Goal: Task Accomplishment & Management: Manage account settings

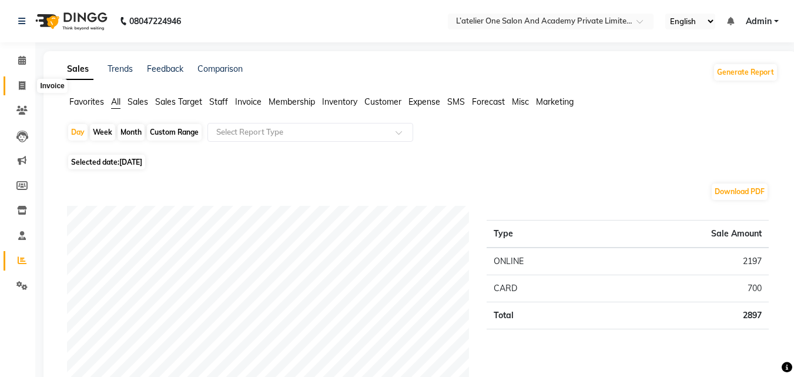
click at [24, 88] on icon at bounding box center [22, 85] width 6 height 9
select select "service"
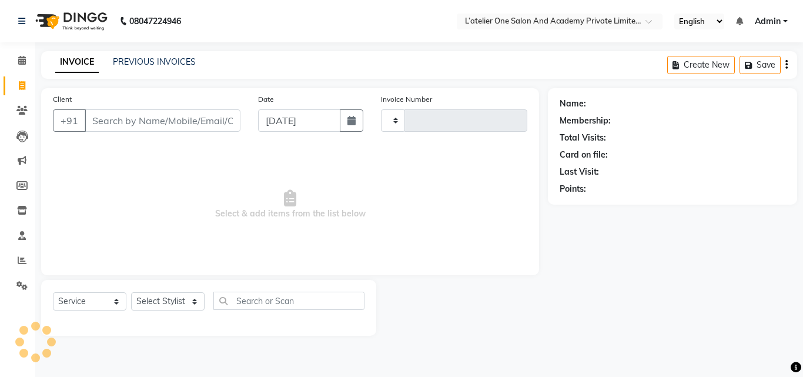
type input "1724"
select select "6939"
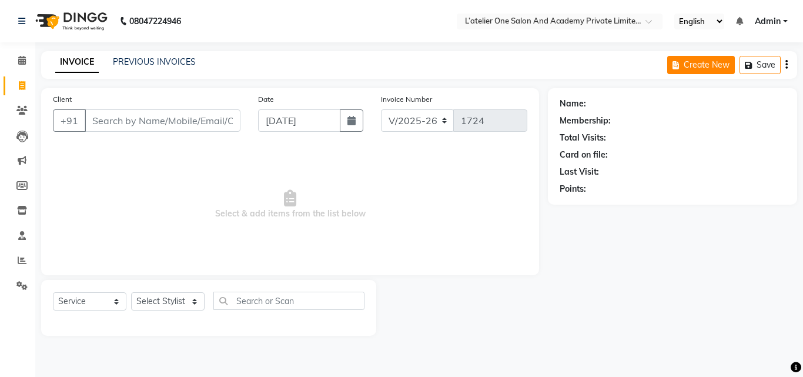
click at [696, 68] on button "Create New" at bounding box center [701, 65] width 68 height 18
select select "6939"
select select "service"
click at [696, 68] on button "Create New" at bounding box center [701, 65] width 68 height 18
select select "service"
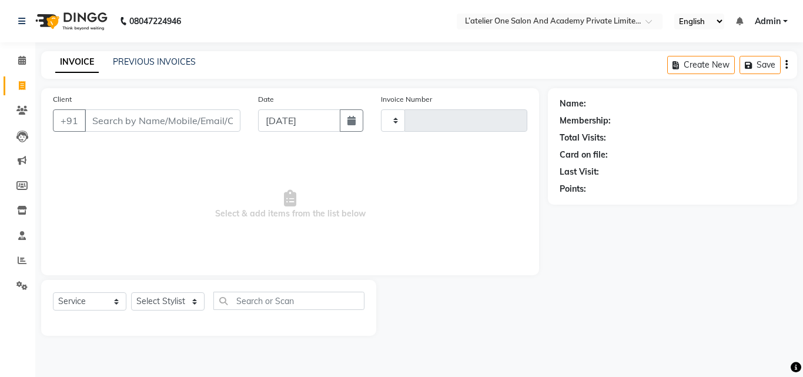
type input "1724"
select select "6939"
click at [696, 68] on button "Create New" at bounding box center [701, 65] width 68 height 18
select select "6939"
select select "service"
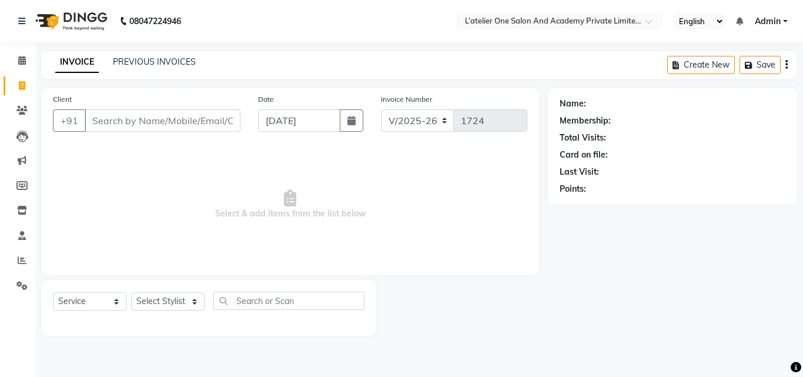
click at [102, 123] on input "Client" at bounding box center [163, 120] width 156 height 22
click at [25, 111] on icon at bounding box center [21, 110] width 11 height 9
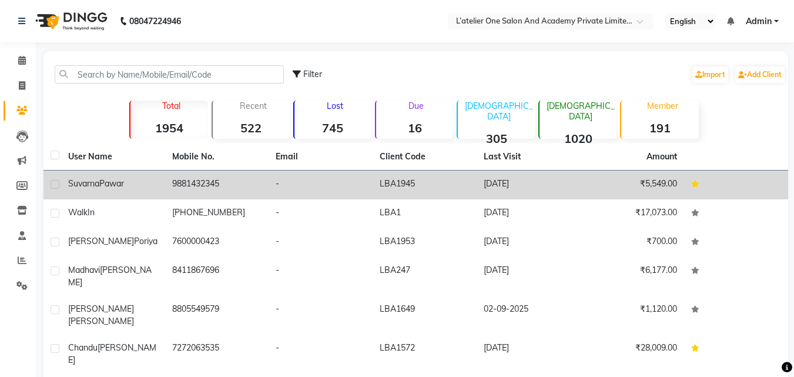
click at [197, 185] on td "9881432345" at bounding box center [217, 184] width 104 height 29
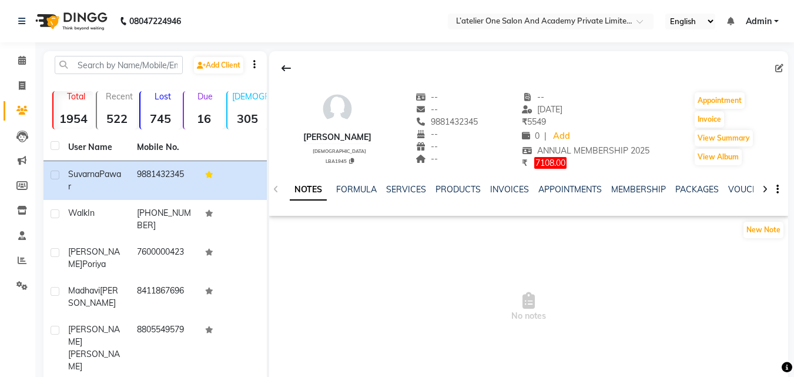
click at [549, 172] on div "NOTES FORMULA SERVICES PRODUCTS INVOICES APPOINTMENTS MEMBERSHIP PACKAGES VOUCH…" at bounding box center [528, 189] width 519 height 41
click at [562, 132] on link "Add" at bounding box center [561, 136] width 21 height 16
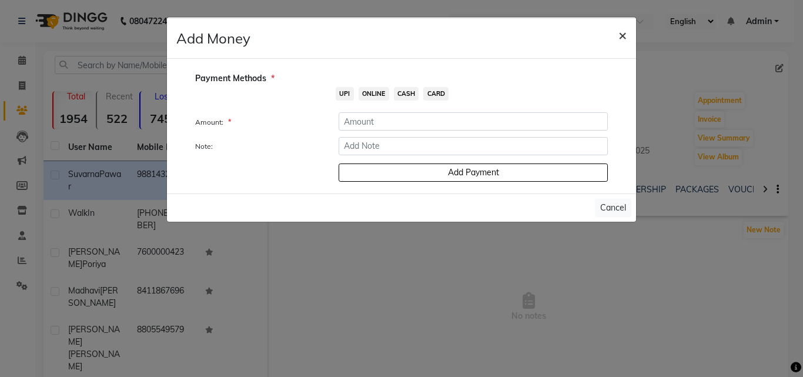
click at [623, 32] on span "×" at bounding box center [622, 35] width 8 height 18
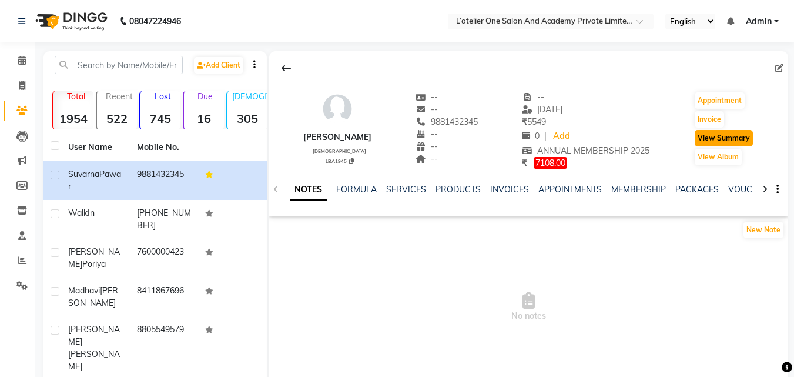
click at [730, 139] on button "View Summary" at bounding box center [724, 138] width 58 height 16
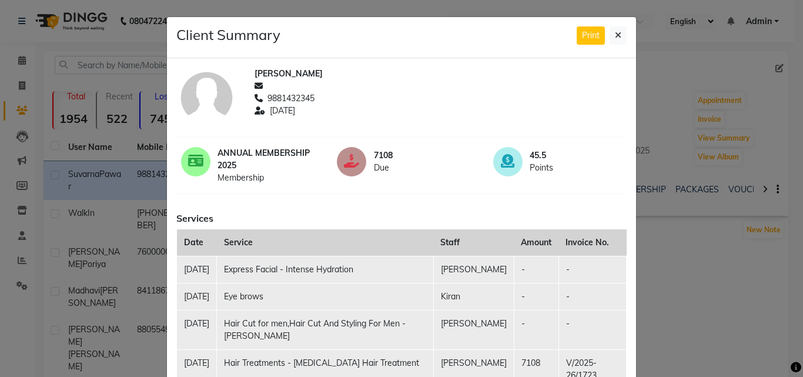
click at [739, 301] on ngb-modal-window "Client Summary Print [PERSON_NAME] 9881432345 [DATE] ANNUAL MEMBERSHIP 2025 Mem…" at bounding box center [401, 188] width 803 height 377
click at [615, 35] on icon at bounding box center [618, 35] width 6 height 8
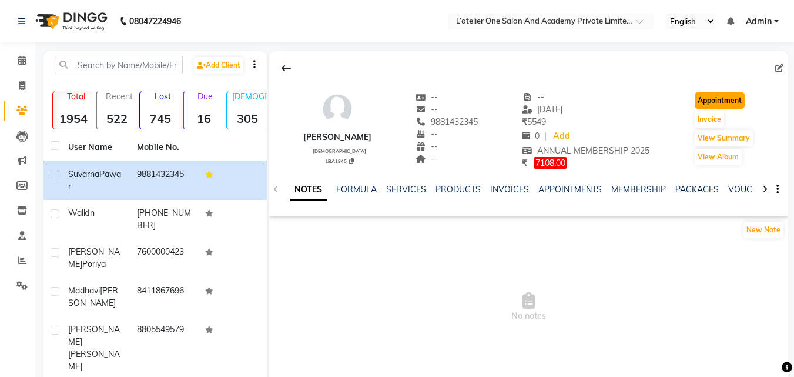
click at [712, 94] on button "Appointment" at bounding box center [720, 100] width 50 height 16
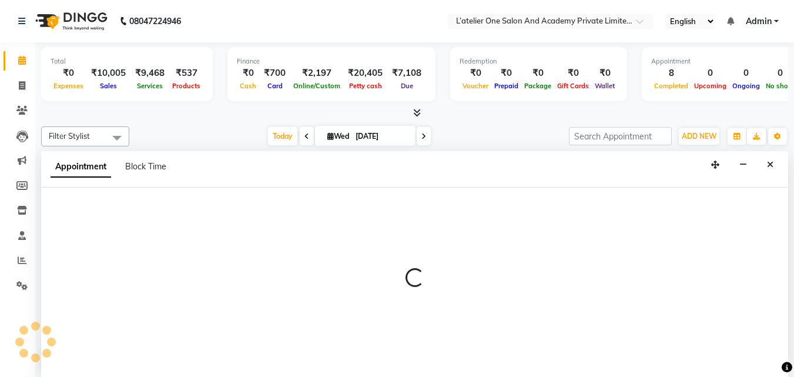
scroll to position [1, 0]
select select "tentative"
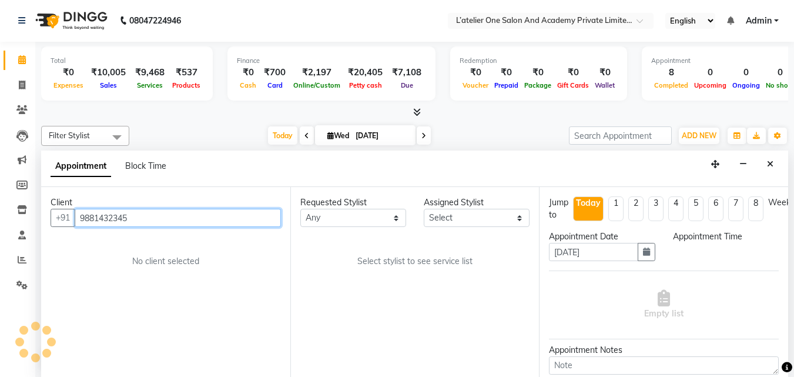
select select "540"
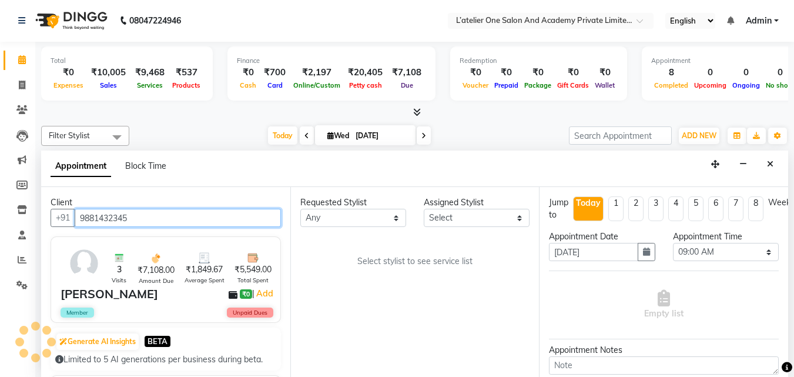
scroll to position [509, 0]
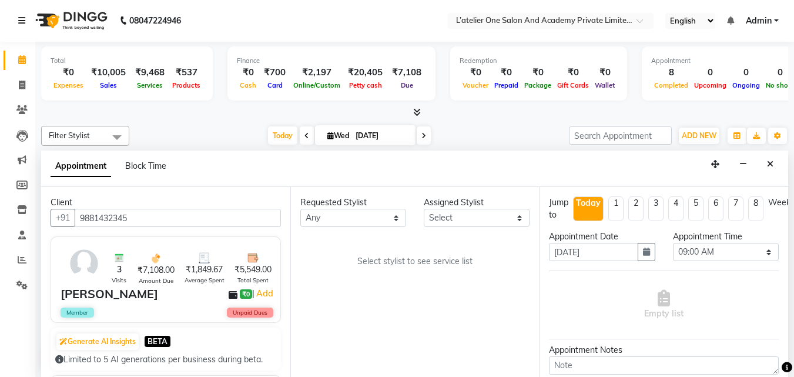
click at [19, 19] on icon at bounding box center [21, 20] width 7 height 8
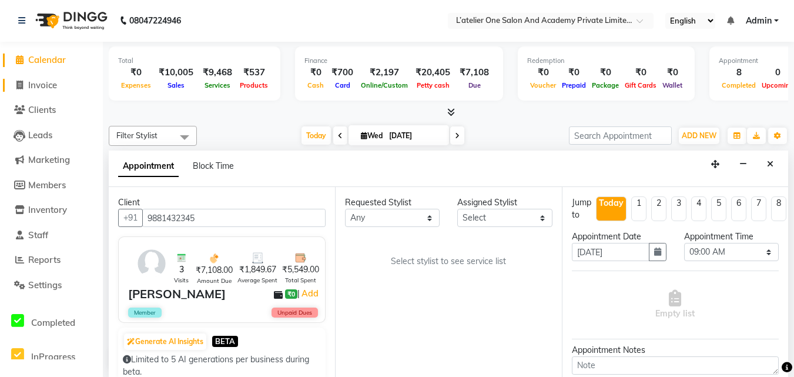
click at [68, 87] on link "Invoice" at bounding box center [51, 86] width 97 height 14
select select "6939"
select select "service"
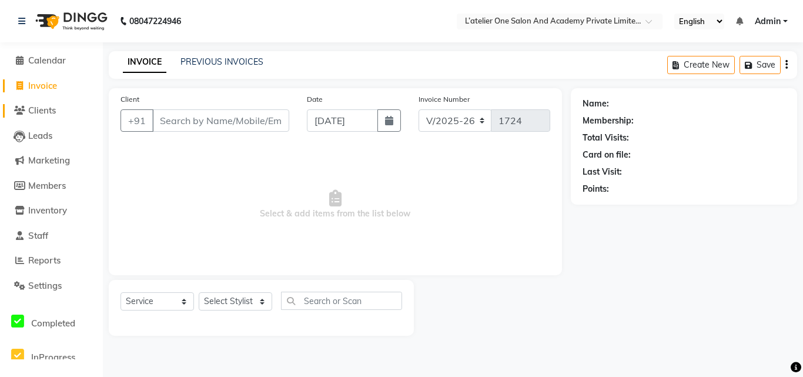
click at [49, 112] on span "Clients" at bounding box center [42, 110] width 28 height 11
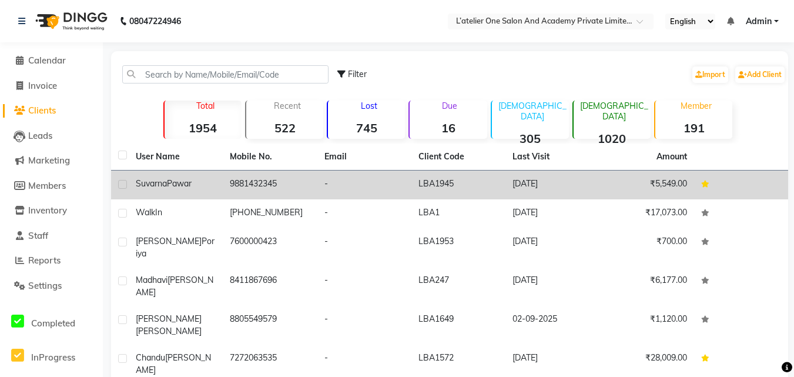
click at [190, 184] on span "Pawar" at bounding box center [179, 183] width 25 height 11
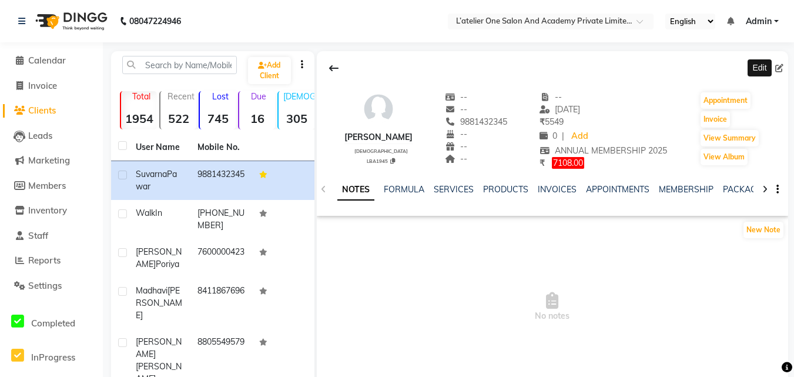
click at [778, 68] on icon at bounding box center [779, 68] width 8 height 8
select select "[DEMOGRAPHIC_DATA]"
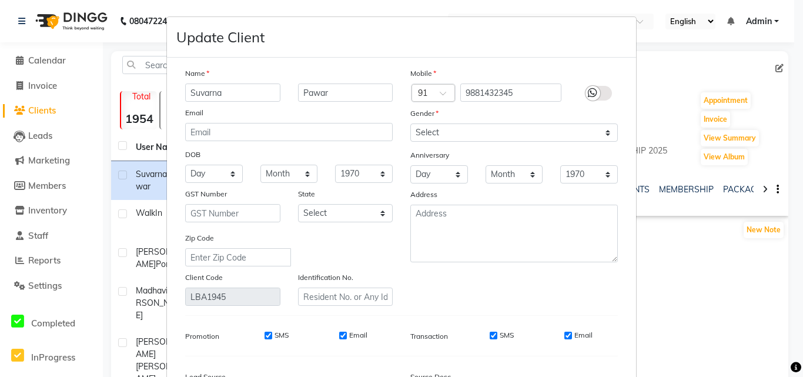
click at [778, 68] on ngb-modal-window "Update Client Name [PERSON_NAME] Email DOB Day 01 02 03 04 05 06 07 08 09 10 11…" at bounding box center [401, 188] width 803 height 377
drag, startPoint x: 778, startPoint y: 68, endPoint x: 726, endPoint y: 69, distance: 52.3
click at [726, 69] on ngb-modal-window "Update Client Name [PERSON_NAME] Email DOB Day 01 02 03 04 05 06 07 08 09 10 11…" at bounding box center [401, 188] width 803 height 377
click at [779, 11] on ngb-modal-window "Update Client Name [PERSON_NAME] Email DOB Day 01 02 03 04 05 06 07 08 09 10 11…" at bounding box center [401, 188] width 803 height 377
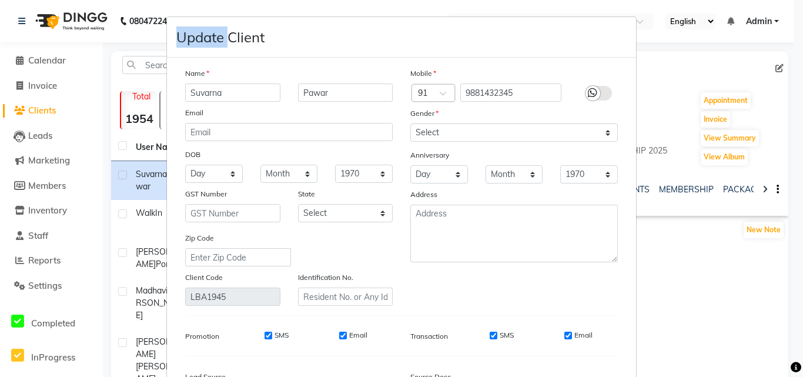
click at [779, 11] on ngb-modal-window "Update Client Name [PERSON_NAME] Email DOB Day 01 02 03 04 05 06 07 08 09 10 11…" at bounding box center [401, 188] width 803 height 377
click at [75, 61] on ngb-modal-window "Update Client Name [PERSON_NAME] Email DOB Day 01 02 03 04 05 06 07 08 09 10 11…" at bounding box center [401, 188] width 803 height 377
drag, startPoint x: 680, startPoint y: 55, endPoint x: 802, endPoint y: 162, distance: 162.8
click at [793, 162] on ngb-modal-window "Update Client Name [PERSON_NAME] Email DOB Day 01 02 03 04 05 06 07 08 09 10 11…" at bounding box center [401, 188] width 803 height 377
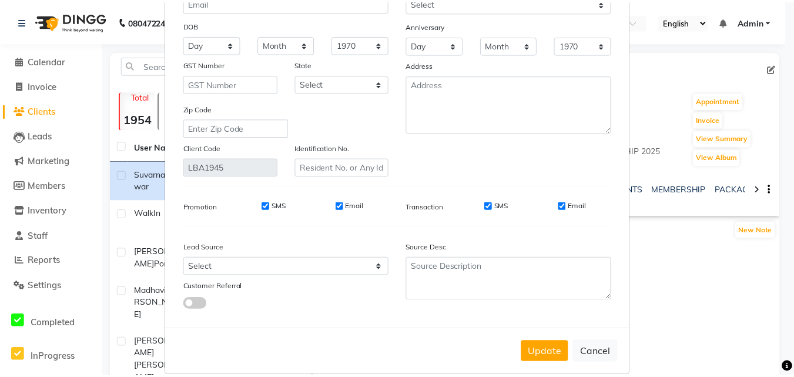
scroll to position [145, 0]
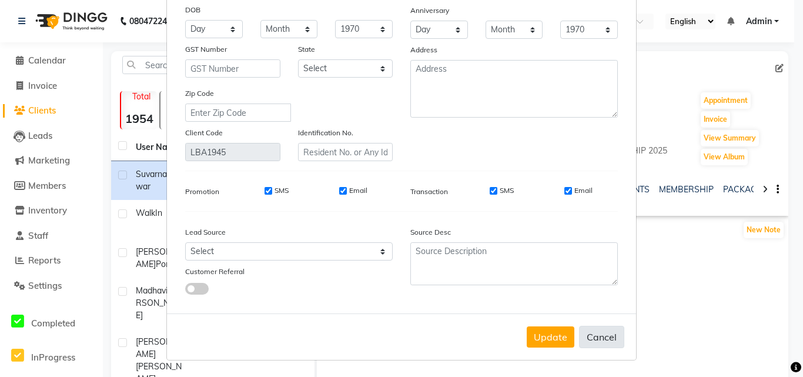
click at [591, 336] on button "Cancel" at bounding box center [601, 337] width 45 height 22
select select
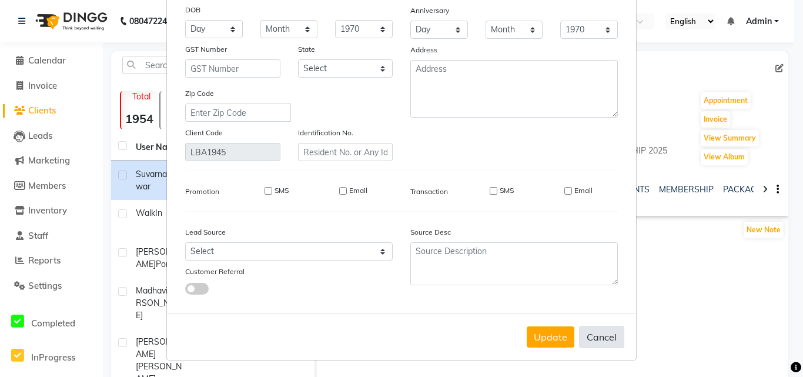
select select
checkbox input "false"
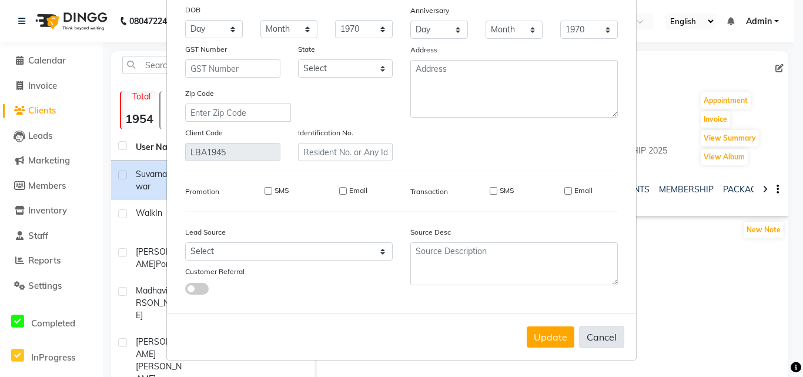
checkbox input "false"
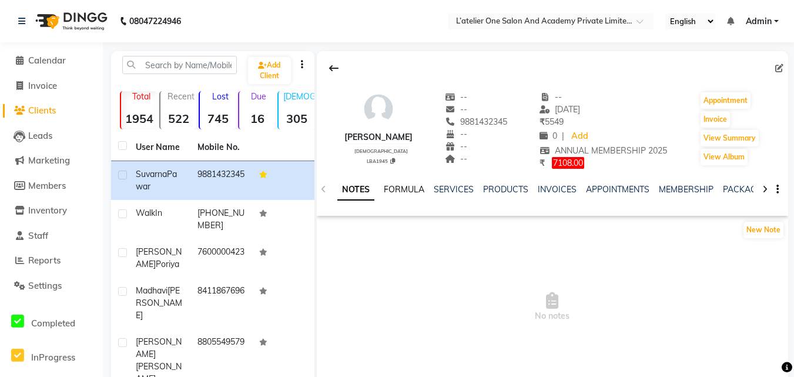
click at [398, 191] on link "FORMULA" at bounding box center [404, 189] width 41 height 11
click at [462, 187] on link "SERVICES" at bounding box center [453, 189] width 40 height 11
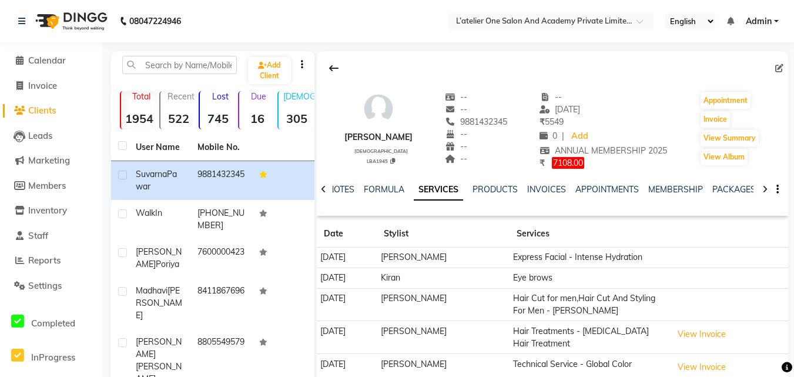
click at [589, 257] on td "Express Facial - Intense Hydration" at bounding box center [589, 257] width 159 height 21
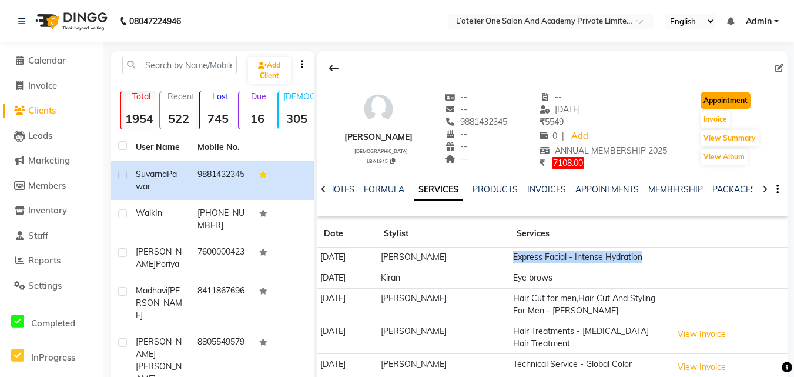
click at [728, 102] on button "Appointment" at bounding box center [725, 100] width 50 height 16
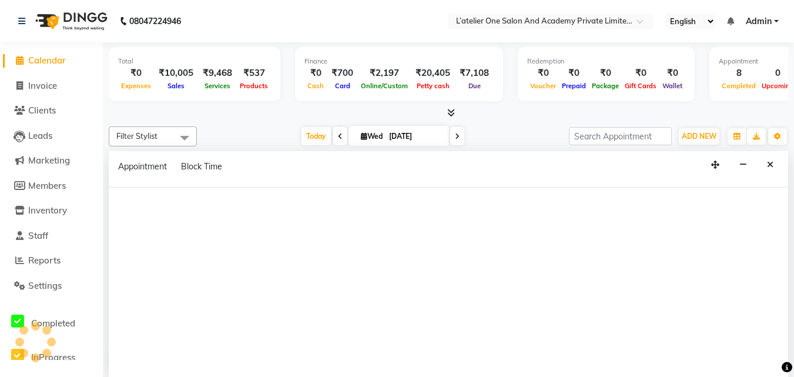
select select "tentative"
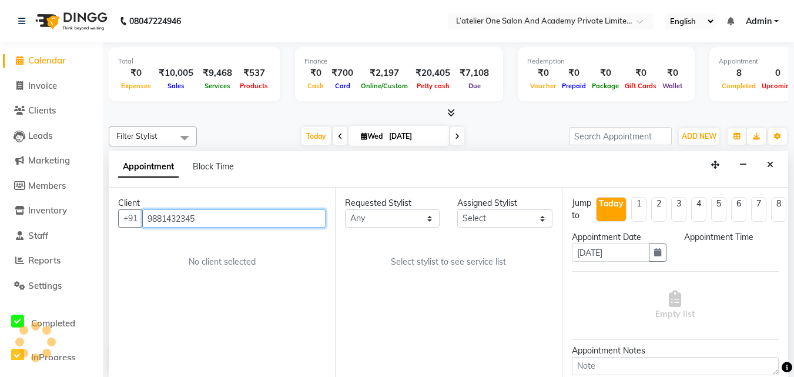
select select "540"
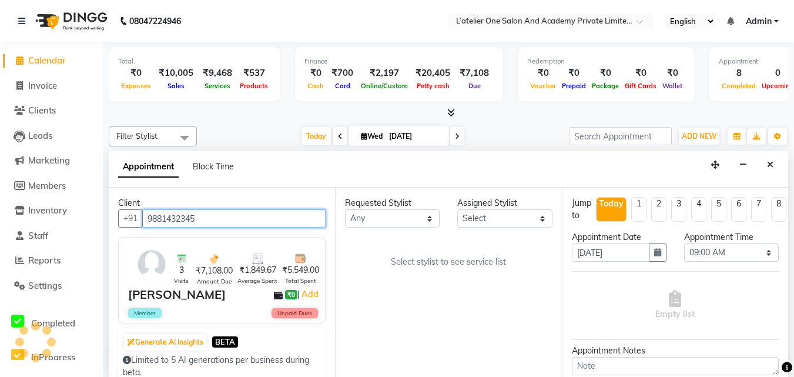
scroll to position [509, 0]
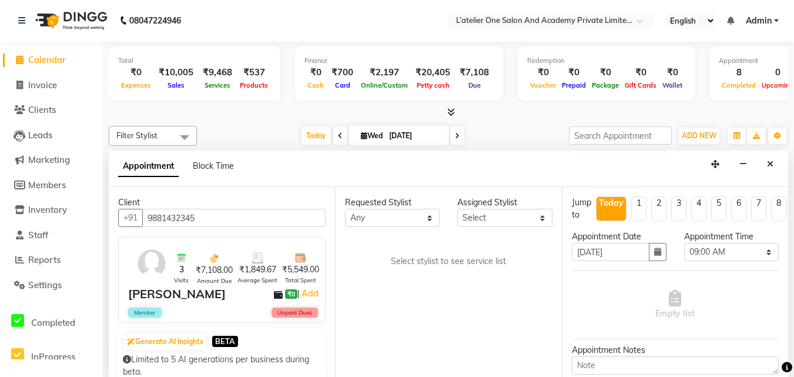
click at [83, 52] on li "Calendar" at bounding box center [51, 60] width 103 height 25
click at [213, 19] on nav "08047224946 Select Location × L’atelier One Salon And Academy Private Limited, …" at bounding box center [397, 20] width 794 height 42
click at [314, 18] on nav "08047224946 Select Location × L’atelier One Salon And Academy Private Limited, …" at bounding box center [397, 20] width 794 height 42
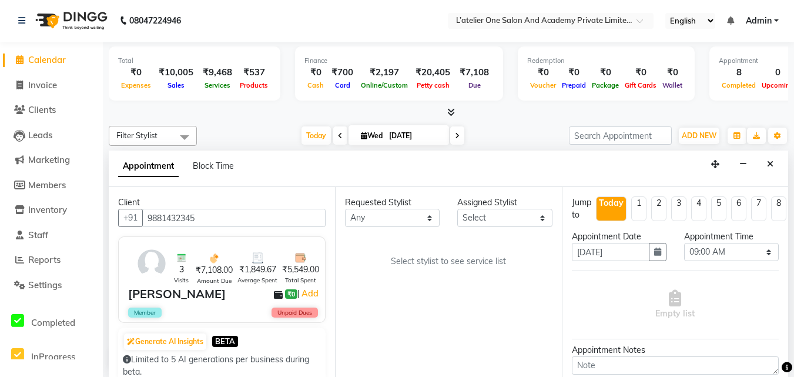
click at [314, 18] on nav "08047224946 Select Location × L’atelier One Salon And Academy Private Limited, …" at bounding box center [397, 20] width 794 height 42
click at [41, 84] on span "Invoice" at bounding box center [42, 84] width 29 height 11
select select "6939"
select select "service"
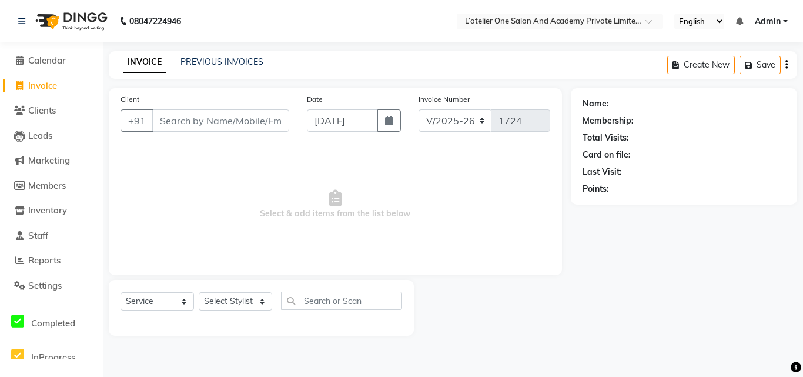
click at [173, 116] on input "Client" at bounding box center [220, 120] width 137 height 22
click at [167, 123] on input "Client" at bounding box center [220, 120] width 137 height 22
click at [39, 97] on li "Invoice" at bounding box center [51, 85] width 103 height 25
click at [40, 109] on span "Clients" at bounding box center [42, 110] width 28 height 11
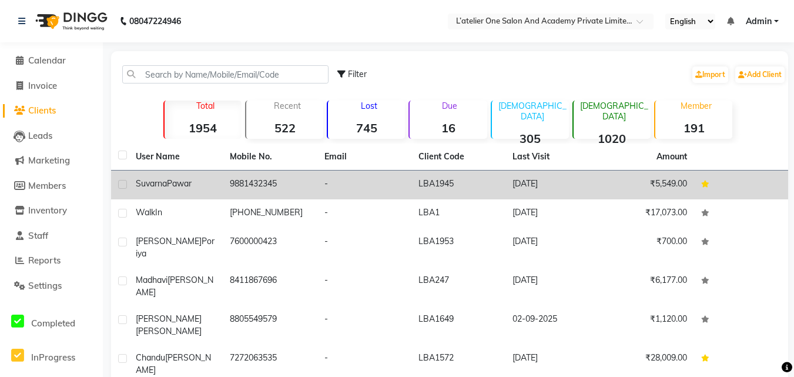
click at [250, 183] on td "9881432345" at bounding box center [270, 184] width 94 height 29
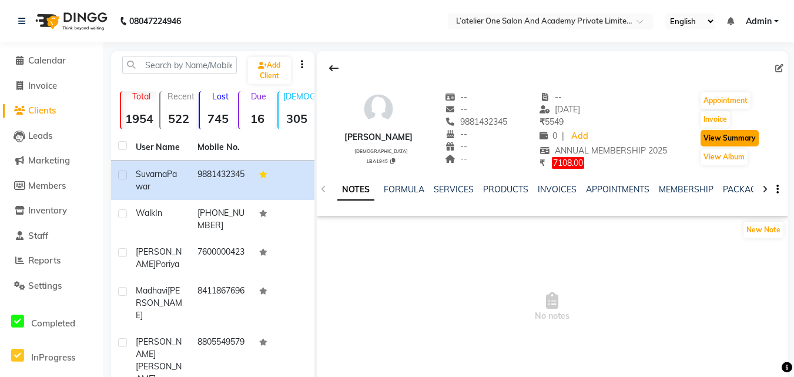
click at [725, 139] on button "View Summary" at bounding box center [729, 138] width 58 height 16
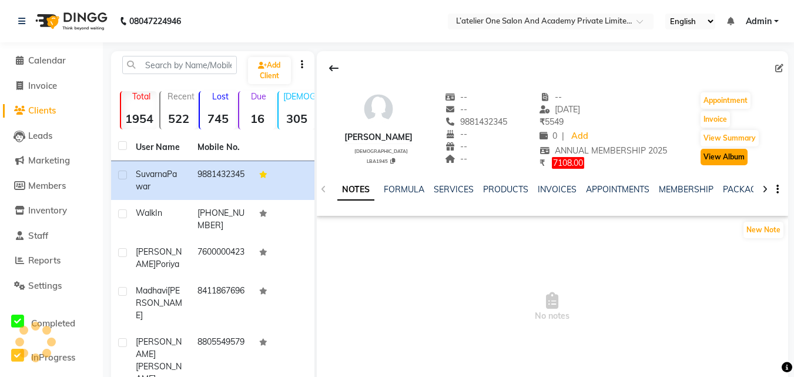
click at [730, 158] on button "View Album" at bounding box center [723, 157] width 47 height 16
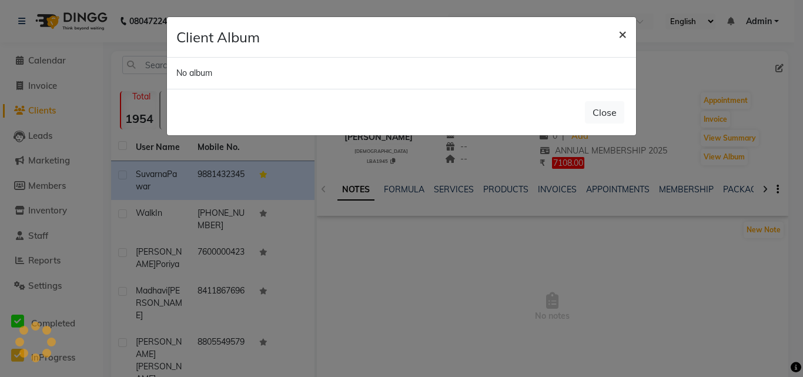
click at [623, 28] on span "×" at bounding box center [622, 34] width 8 height 18
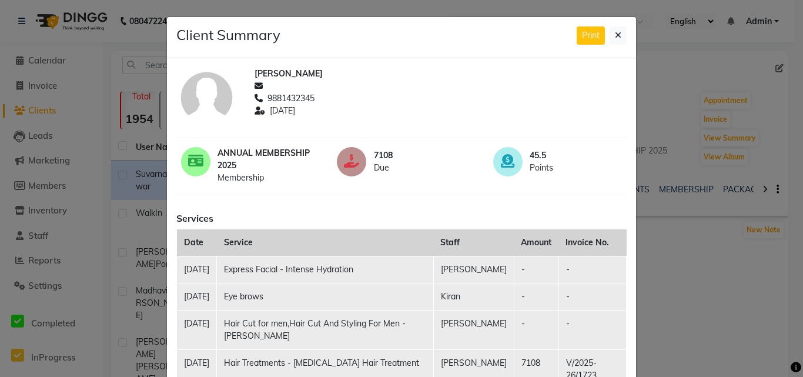
drag, startPoint x: 793, startPoint y: 56, endPoint x: 802, endPoint y: 77, distance: 22.4
click at [793, 77] on ngb-modal-window "Client Summary Print [PERSON_NAME] 9881432345 [DATE] ANNUAL MEMBERSHIP 2025 Mem…" at bounding box center [401, 188] width 803 height 377
click at [615, 34] on icon at bounding box center [618, 35] width 6 height 8
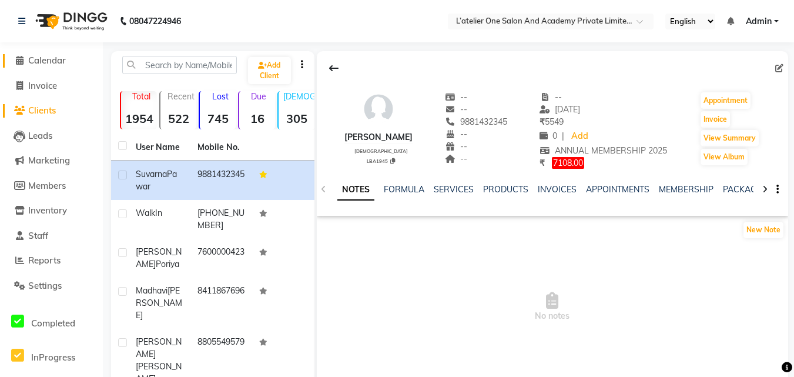
click at [48, 62] on span "Calendar" at bounding box center [47, 60] width 38 height 11
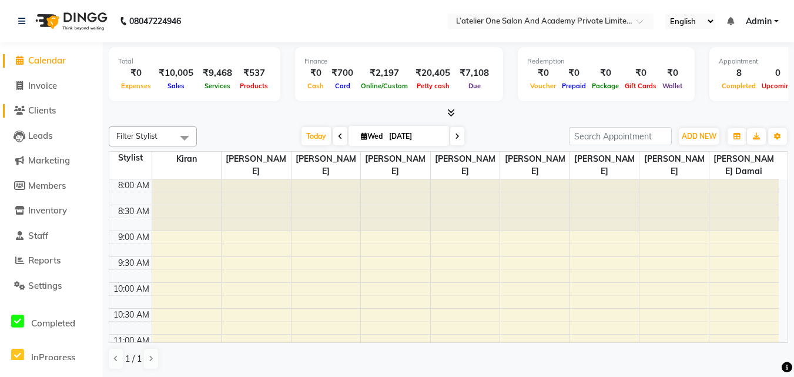
click at [43, 108] on span "Clients" at bounding box center [42, 110] width 28 height 11
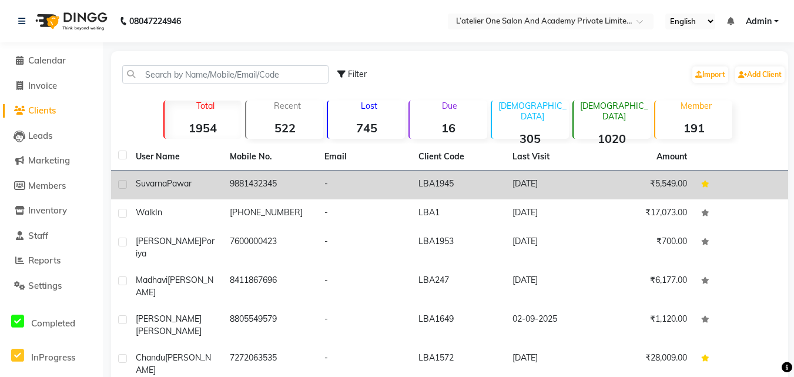
click at [239, 177] on td "9881432345" at bounding box center [270, 184] width 94 height 29
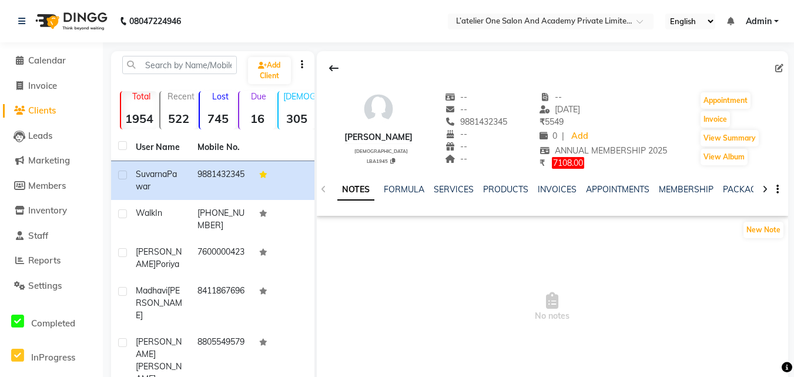
click at [700, 56] on div "[PERSON_NAME] [DEMOGRAPHIC_DATA] LBA1945 -- -- 9881432345 -- -- -- -- [DATE] ₹ …" at bounding box center [552, 133] width 471 height 165
click at [331, 72] on icon at bounding box center [333, 67] width 9 height 9
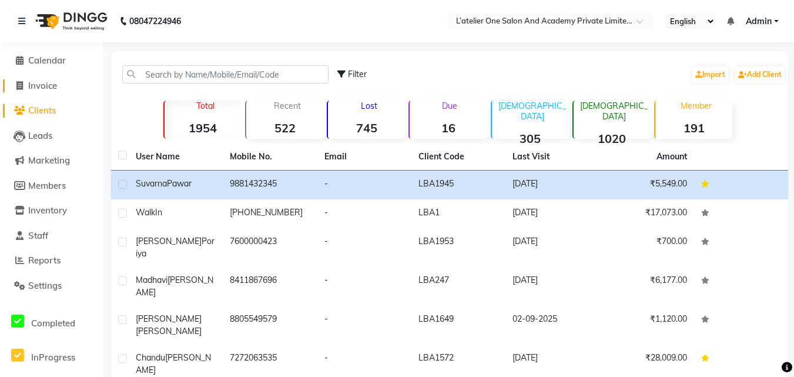
click at [43, 85] on span "Invoice" at bounding box center [42, 85] width 29 height 11
select select "service"
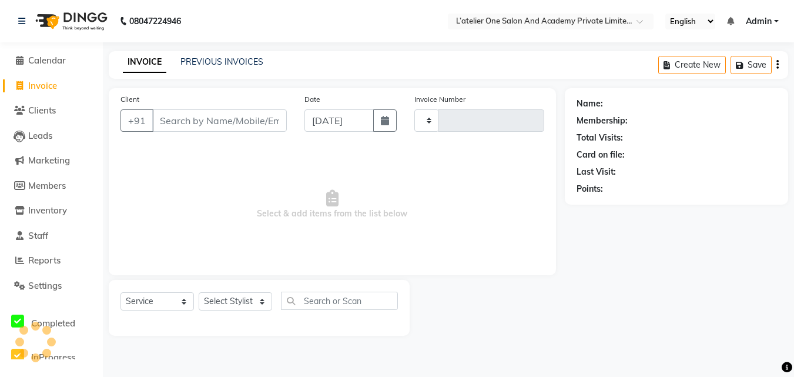
type input "1724"
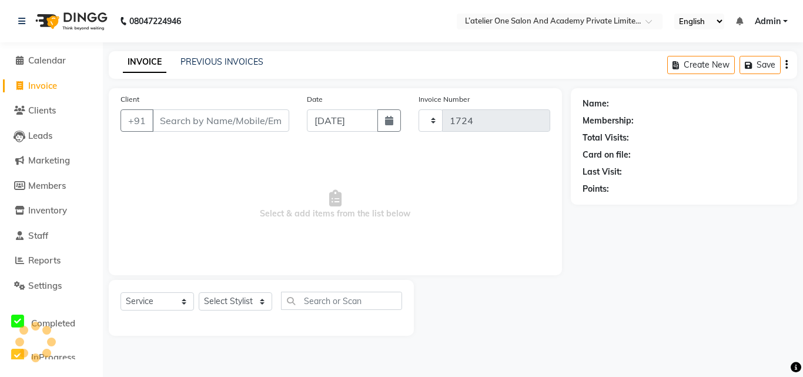
select select "6939"
click at [43, 109] on span "Clients" at bounding box center [42, 110] width 28 height 11
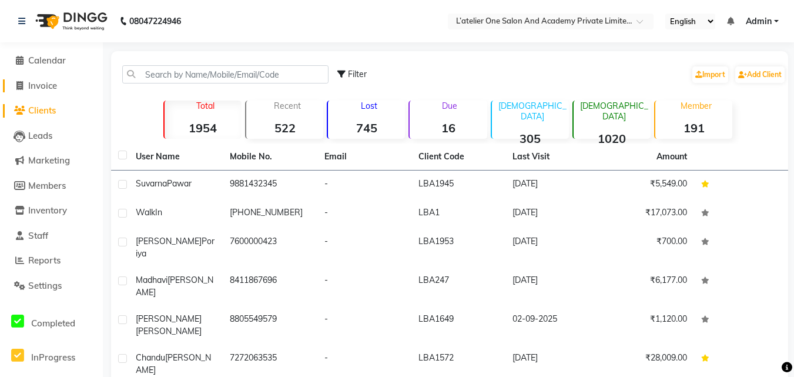
click at [48, 89] on span "Invoice" at bounding box center [42, 85] width 29 height 11
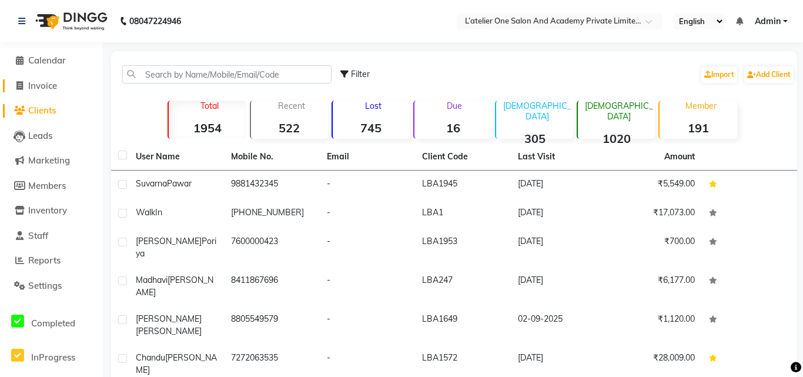
select select "6939"
select select "service"
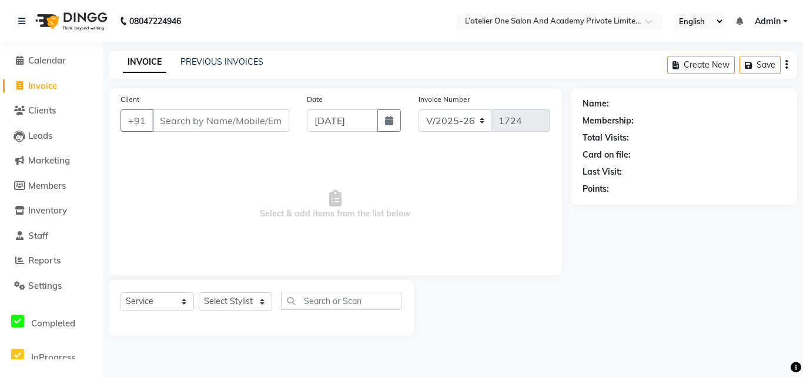
click at [169, 121] on input "Client" at bounding box center [220, 120] width 137 height 22
type input "9"
click at [35, 108] on span "Clients" at bounding box center [42, 110] width 28 height 11
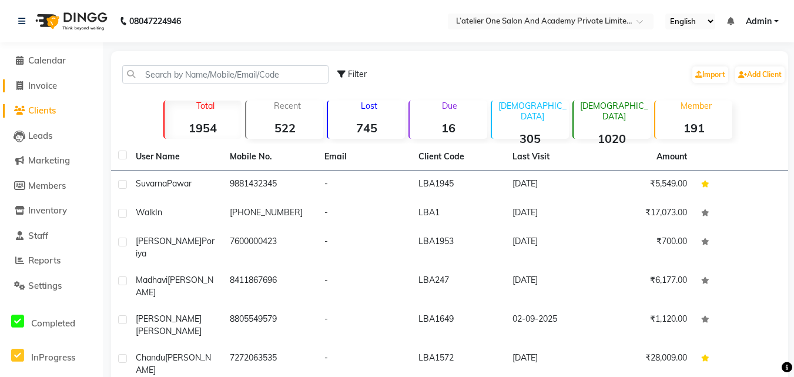
click at [41, 82] on span "Invoice" at bounding box center [42, 85] width 29 height 11
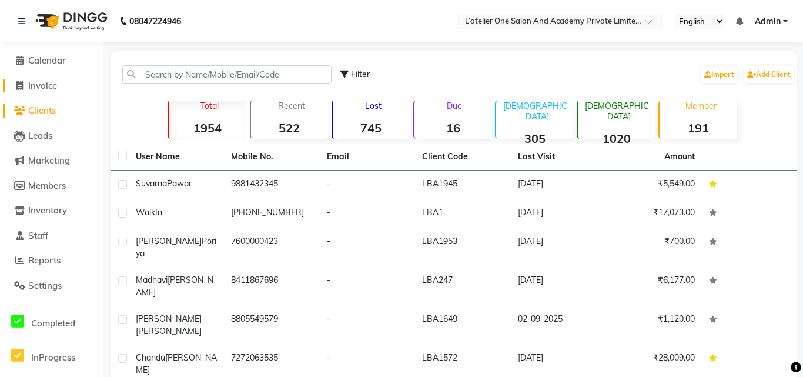
select select "6939"
select select "service"
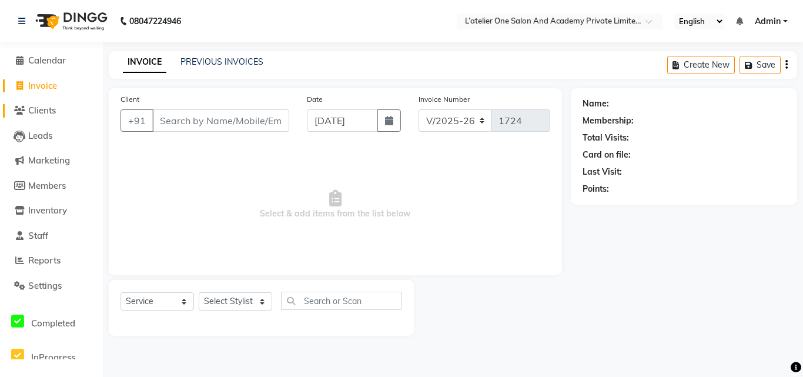
click at [35, 109] on span "Clients" at bounding box center [42, 110] width 28 height 11
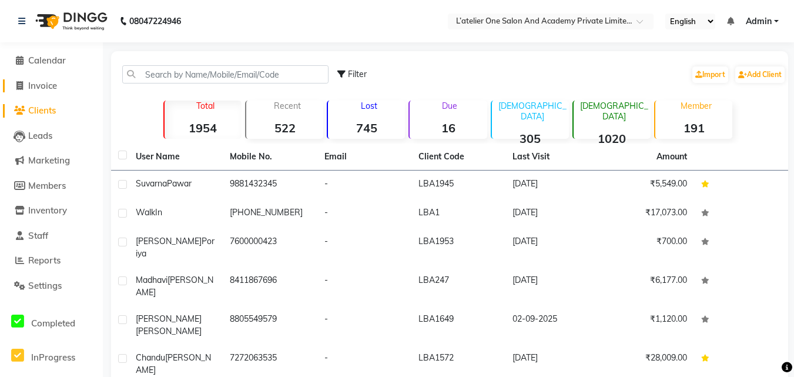
click at [46, 82] on span "Invoice" at bounding box center [42, 85] width 29 height 11
select select "service"
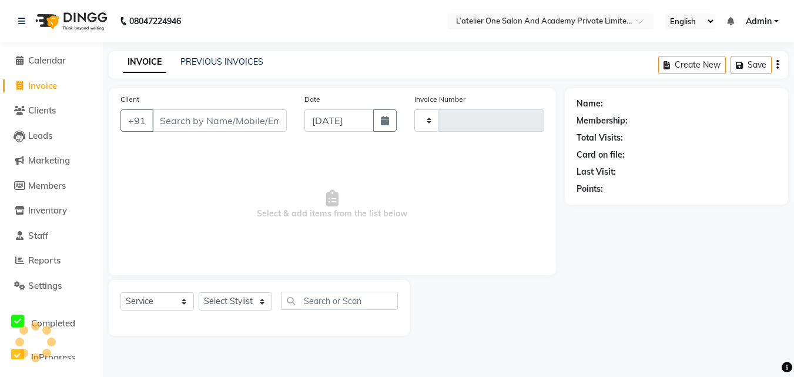
type input "1724"
select select "6939"
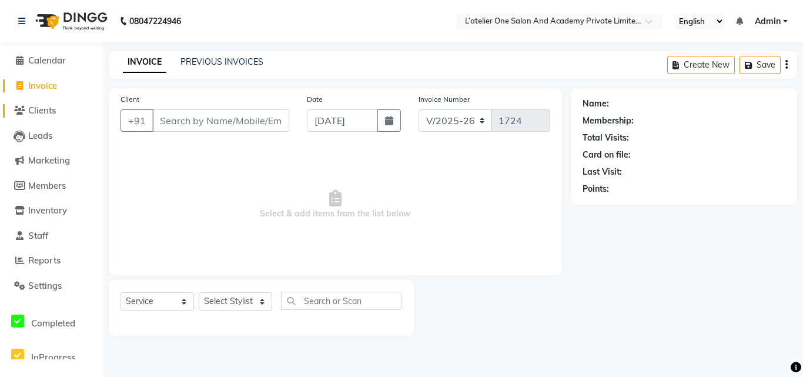
click at [42, 115] on span "Clients" at bounding box center [42, 110] width 28 height 11
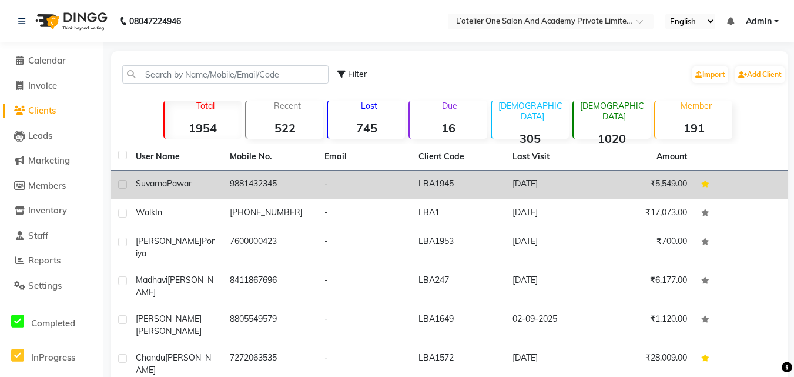
click at [256, 177] on td "9881432345" at bounding box center [270, 184] width 94 height 29
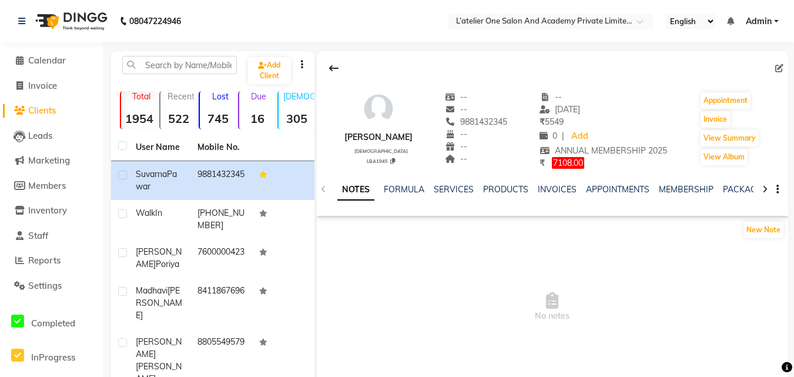
click at [574, 160] on span "7108.00" at bounding box center [568, 163] width 32 height 12
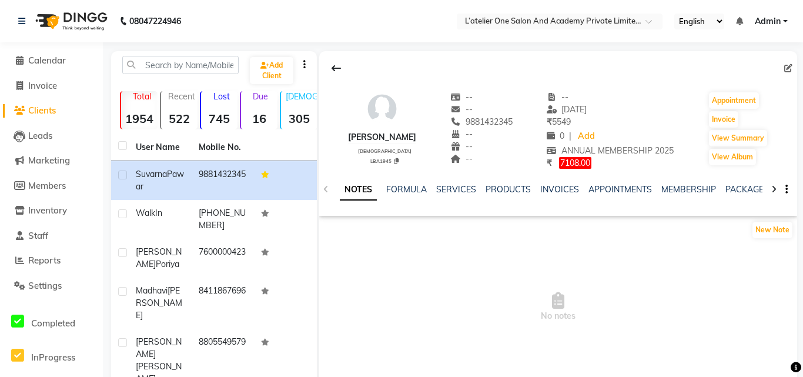
select select "1"
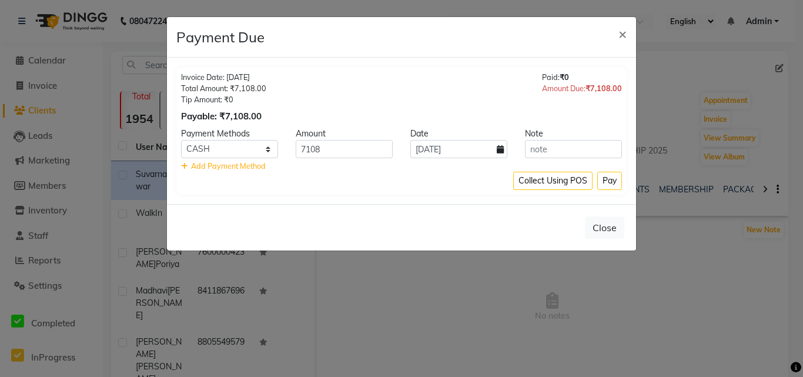
click at [780, 190] on ngb-modal-window "Payment Due × Invoice Date: [DATE] Total Amount: ₹7,108.00 Tip Amount: ₹0 Payab…" at bounding box center [401, 188] width 803 height 377
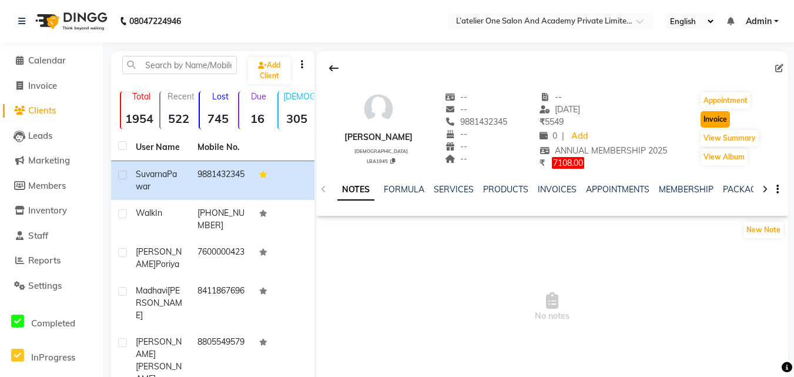
click at [712, 118] on button "Invoice" at bounding box center [714, 119] width 29 height 16
select select "6939"
select select "service"
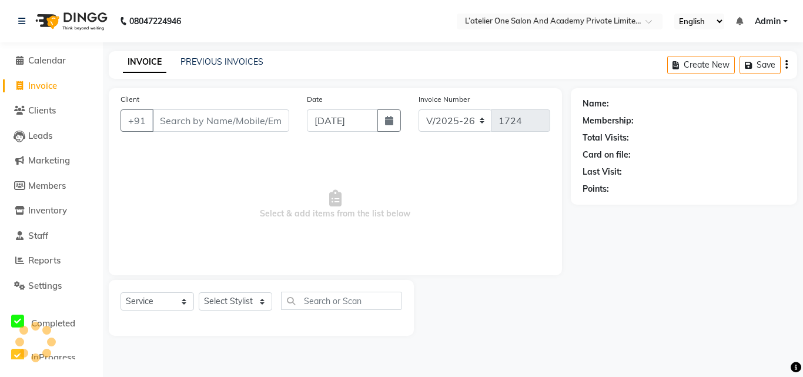
type input "9881432345"
select select "2: Object"
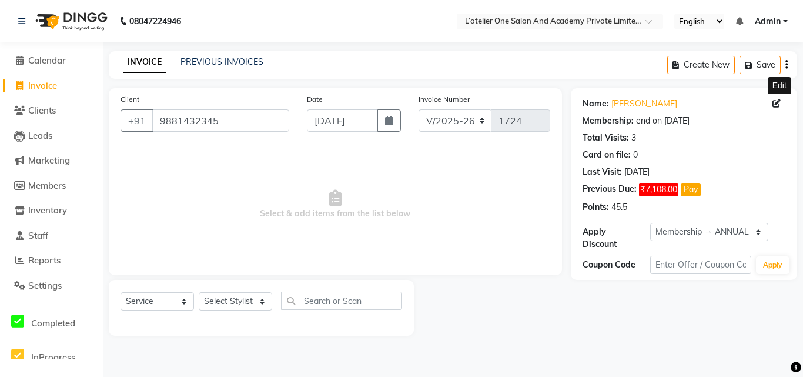
click at [772, 102] on icon at bounding box center [776, 103] width 8 height 8
select select "[DEMOGRAPHIC_DATA]"
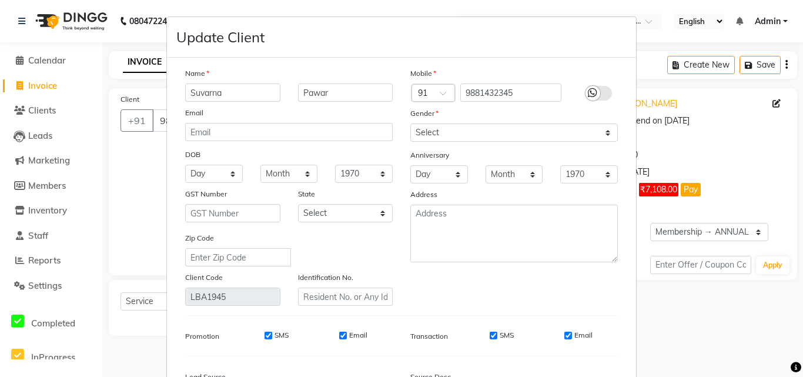
click at [19, 65] on ngb-modal-window "Update Client Name [PERSON_NAME] Email DOB Day 01 02 03 04 05 06 07 08 09 10 11…" at bounding box center [401, 188] width 803 height 377
click at [693, 187] on ngb-modal-window "Update Client Name [PERSON_NAME] Email DOB Day 01 02 03 04 05 06 07 08 09 10 11…" at bounding box center [401, 188] width 803 height 377
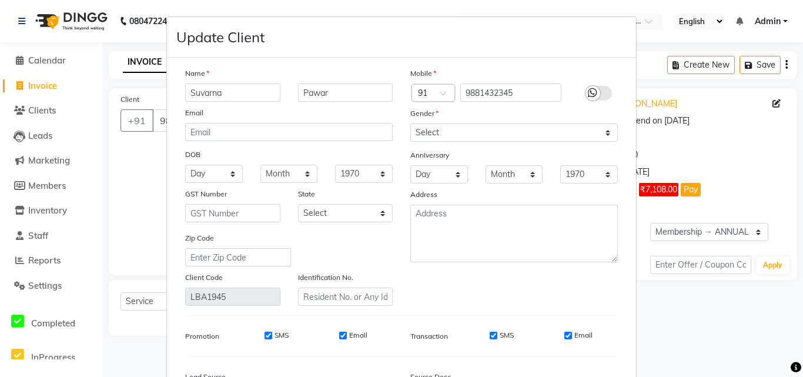
click at [693, 187] on ngb-modal-window "Update Client Name [PERSON_NAME] Email DOB Day 01 02 03 04 05 06 07 08 09 10 11…" at bounding box center [401, 188] width 803 height 377
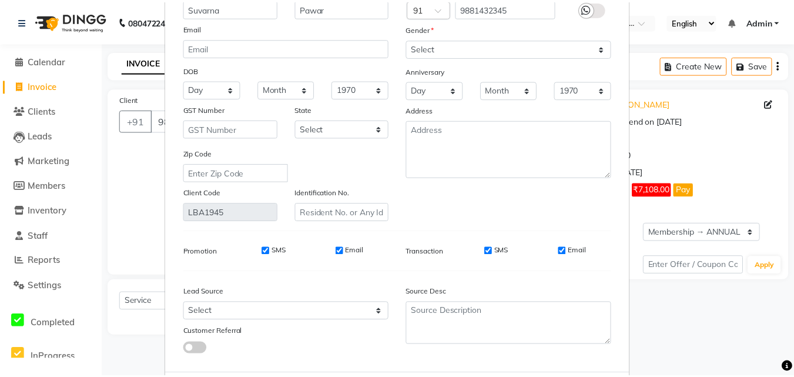
scroll to position [145, 0]
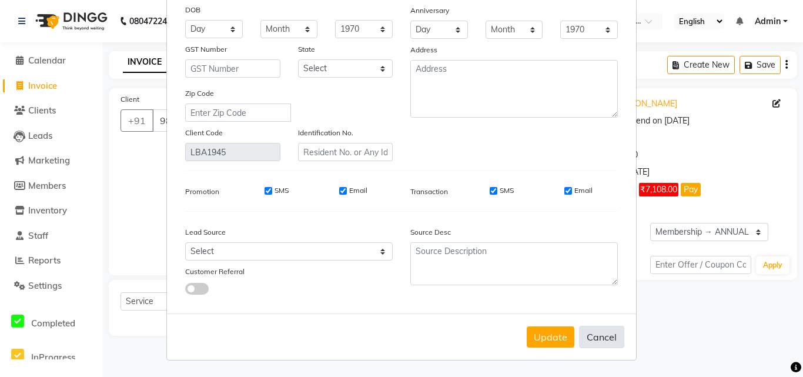
click at [593, 334] on button "Cancel" at bounding box center [601, 337] width 45 height 22
select select
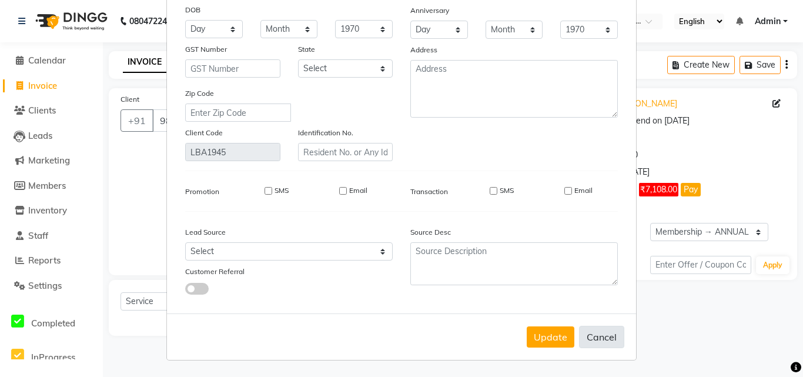
select select
checkbox input "false"
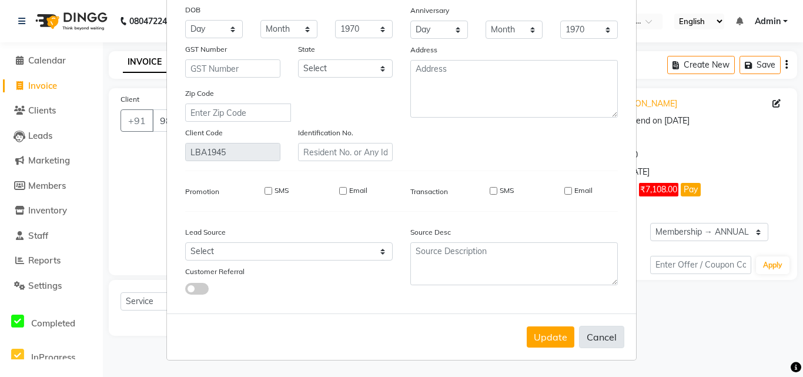
checkbox input "false"
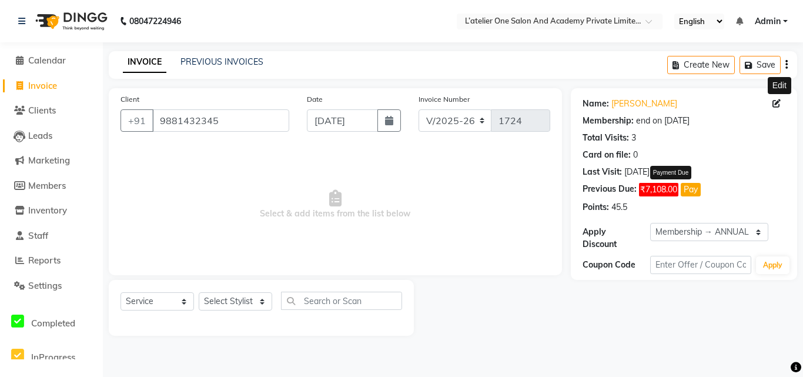
click at [695, 188] on button "Pay" at bounding box center [691, 190] width 20 height 14
select select "1"
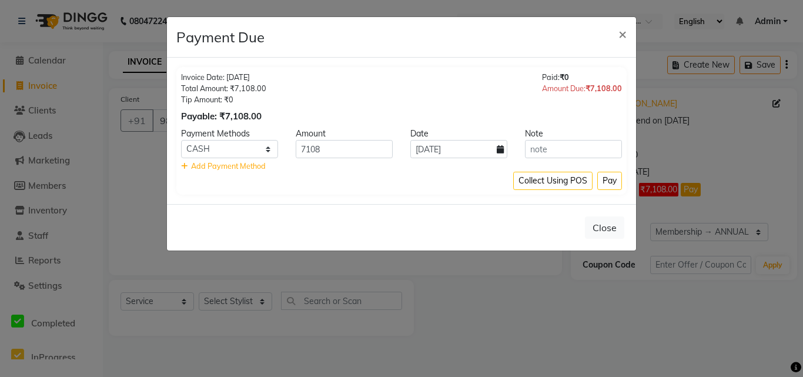
click at [752, 182] on ngb-modal-window "Payment Due × Invoice Date: [DATE] Total Amount: ₹7,108.00 Tip Amount: ₹0 Payab…" at bounding box center [401, 188] width 803 height 377
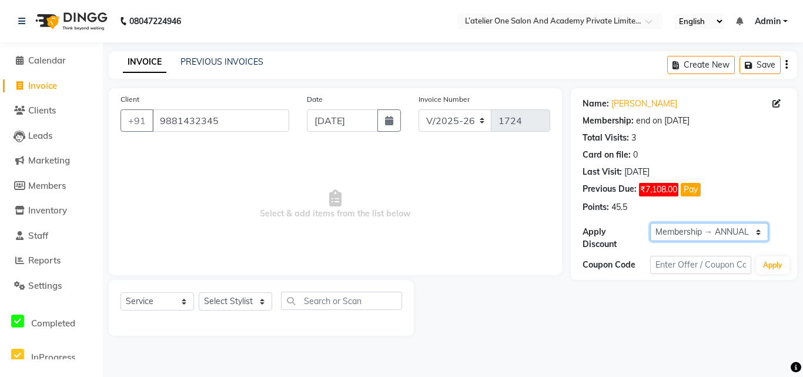
click at [724, 230] on select "Select Membership → ANNUAL MEMBERSHIP 2025 Loyalty → All Customers Visited in l…" at bounding box center [709, 232] width 118 height 18
click at [767, 178] on div "Name: [PERSON_NAME] Membership: end on [DATE] Total Visits: 3 Card on file: 0 L…" at bounding box center [683, 153] width 203 height 120
click at [770, 268] on button "Apply" at bounding box center [772, 265] width 33 height 18
click at [727, 169] on div "Last Visit: [DATE]" at bounding box center [683, 172] width 203 height 12
click at [548, 41] on nav "08047224946 Select Location × L’atelier One Salon And Academy Private Limited, …" at bounding box center [401, 21] width 803 height 42
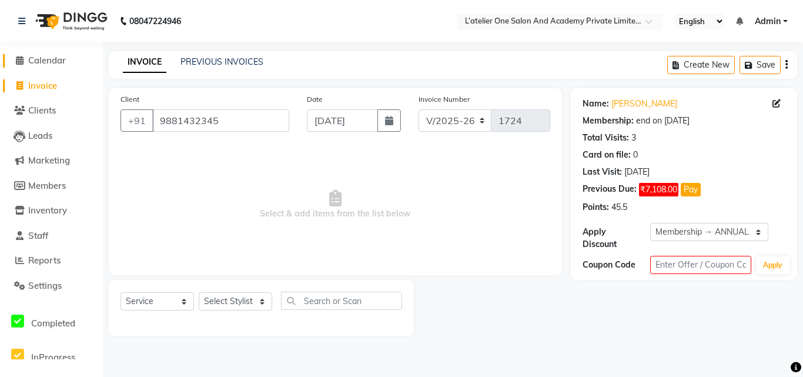
click at [45, 61] on span "Calendar" at bounding box center [47, 60] width 38 height 11
